Goal: Register for event/course

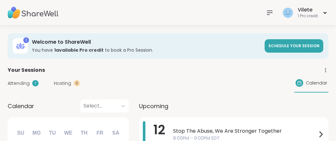
click at [266, 13] on icon at bounding box center [270, 13] width 8 height 8
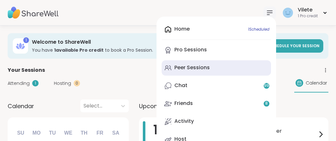
click at [177, 71] on div "Peer Sessions" at bounding box center [191, 67] width 35 height 7
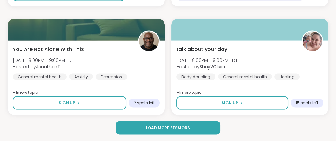
scroll to position [2048, 0]
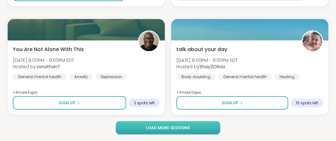
click at [150, 127] on span "Load more sessions" at bounding box center [168, 128] width 44 height 6
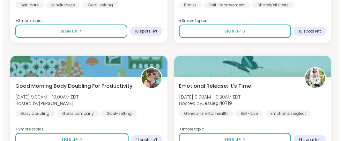
scroll to position [2825, 0]
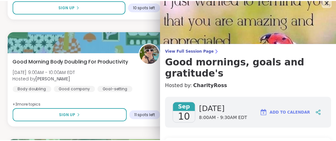
scroll to position [0, 0]
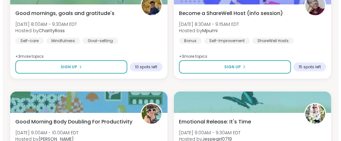
scroll to position [2733, 0]
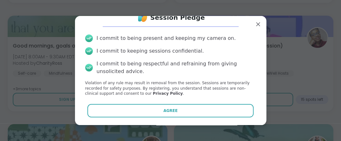
scroll to position [46, 0]
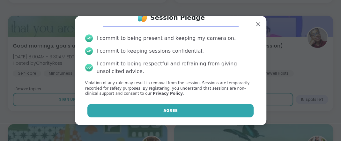
click at [182, 108] on button "Agree" at bounding box center [170, 110] width 166 height 13
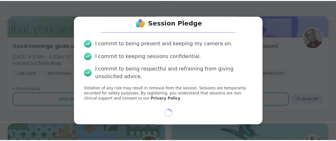
scroll to position [40, 0]
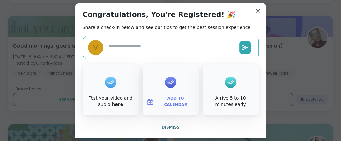
type textarea "*"
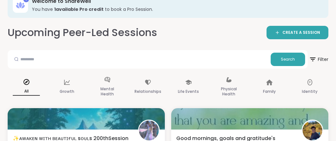
scroll to position [0, 0]
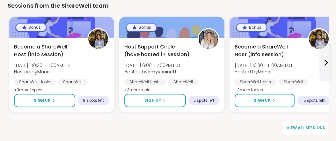
scroll to position [1017, 0]
click at [298, 130] on span "View all sessions" at bounding box center [305, 128] width 39 height 6
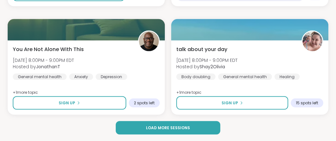
scroll to position [2048, 0]
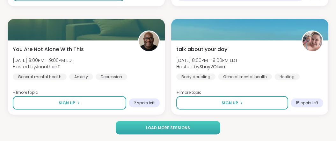
click at [141, 126] on button "Load more sessions" at bounding box center [168, 127] width 104 height 13
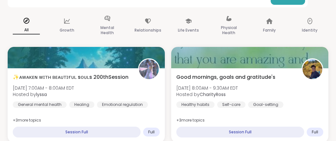
scroll to position [118, 0]
